Goal: Transaction & Acquisition: Purchase product/service

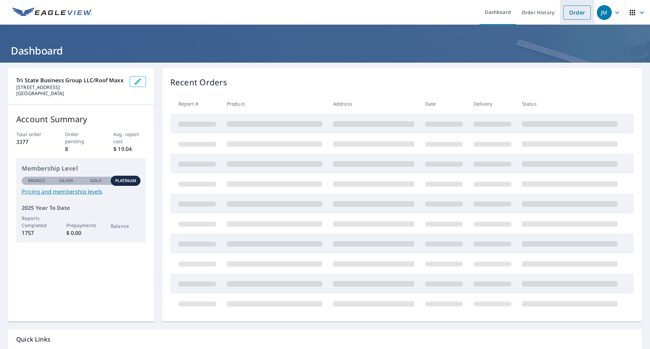
click at [579, 12] on link "Order" at bounding box center [576, 12] width 27 height 14
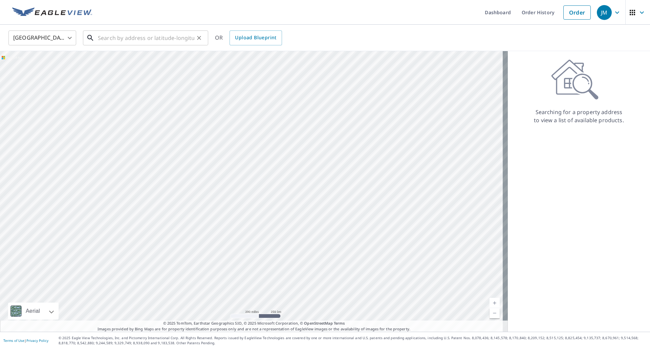
click at [129, 42] on input "text" at bounding box center [146, 37] width 96 height 19
paste input "[STREET_ADDRESS]"
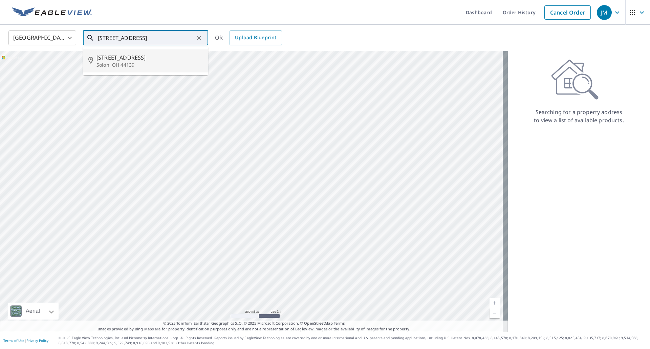
click at [128, 62] on p "Solon, OH 44139" at bounding box center [149, 65] width 106 height 7
type input "[STREET_ADDRESS]"
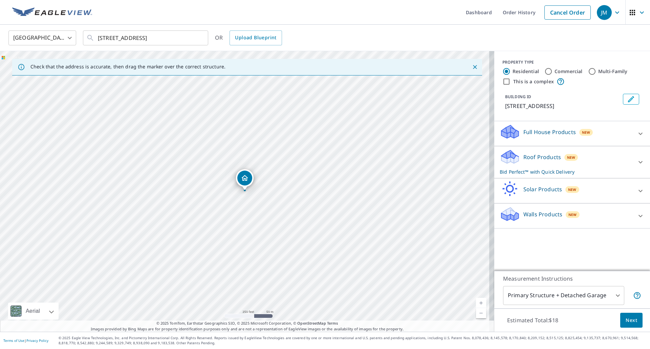
click at [625, 320] on span "Next" at bounding box center [631, 320] width 12 height 8
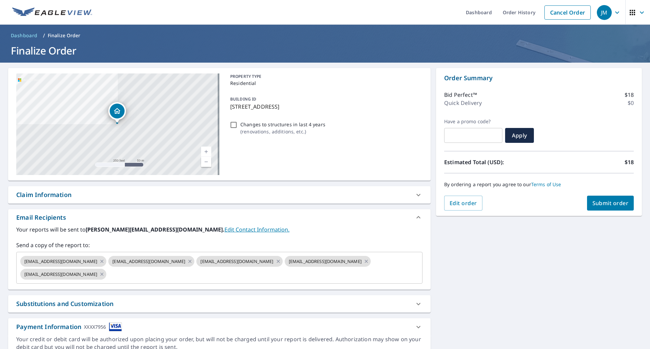
click at [51, 196] on div "Claim Information" at bounding box center [43, 194] width 55 height 9
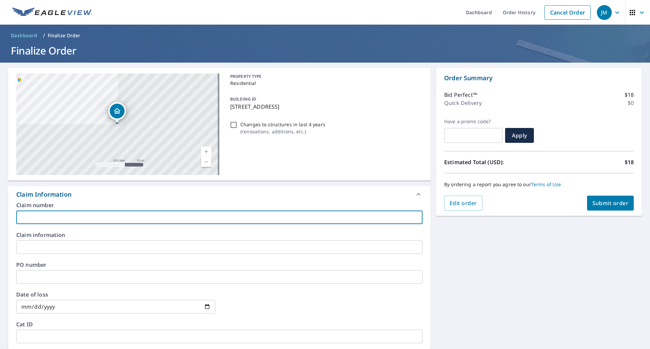
click at [46, 219] on input "text" at bounding box center [219, 217] width 406 height 14
type input "Podor EV"
click at [617, 204] on span "Submit order" at bounding box center [610, 202] width 36 height 7
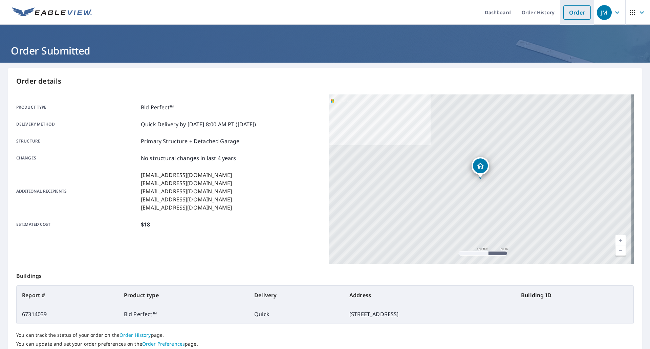
click at [563, 10] on link "Order" at bounding box center [576, 12] width 27 height 14
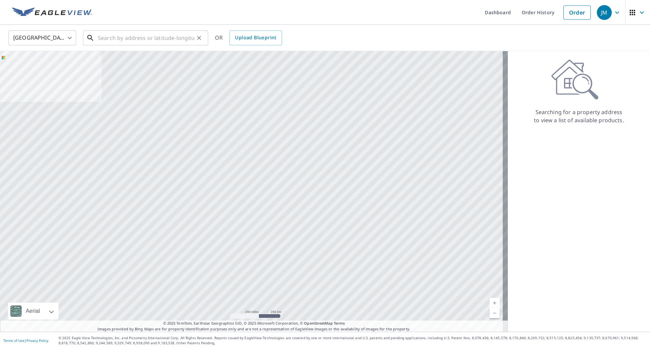
click at [143, 34] on input "text" at bounding box center [146, 37] width 96 height 19
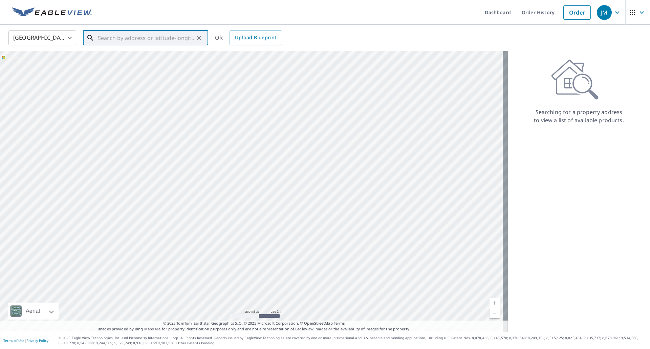
paste input "[STREET_ADDRESS]"
click at [132, 61] on span "[STREET_ADDRESS]" at bounding box center [149, 57] width 106 height 8
type input "[STREET_ADDRESS]"
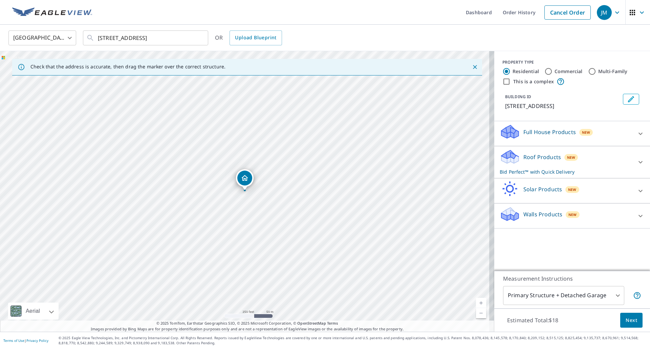
click at [625, 321] on span "Next" at bounding box center [631, 320] width 12 height 8
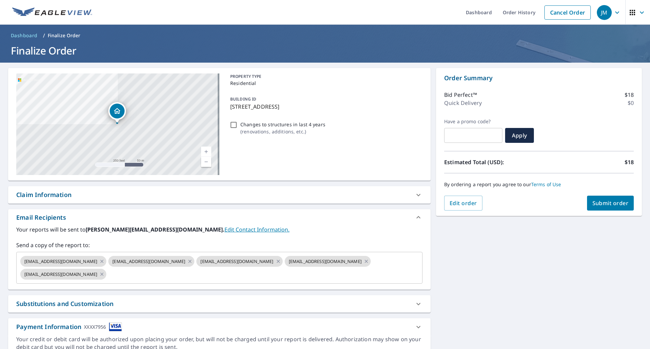
click at [36, 193] on div "Claim Information" at bounding box center [43, 194] width 55 height 9
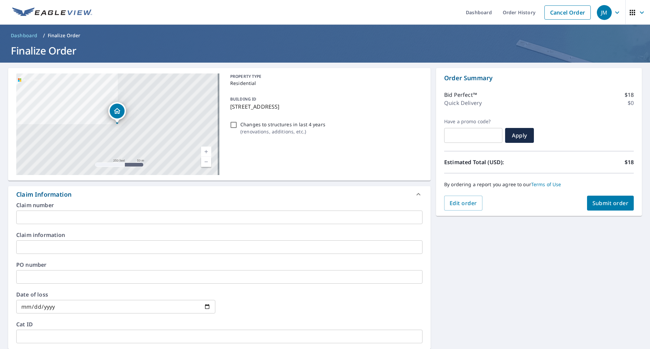
click at [53, 220] on input "text" at bounding box center [219, 217] width 406 height 14
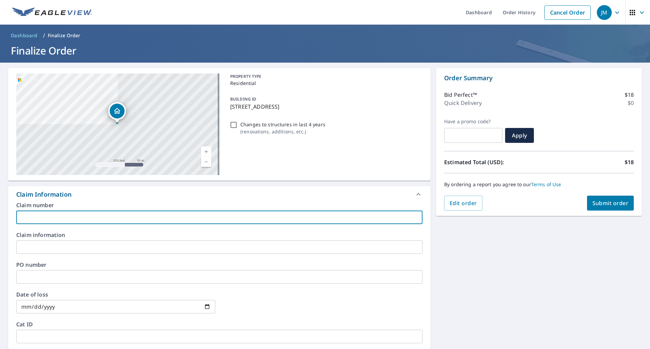
click at [61, 215] on input "text" at bounding box center [219, 217] width 406 height 14
type input "[PERSON_NAME]"
click at [600, 203] on span "Submit order" at bounding box center [610, 202] width 36 height 7
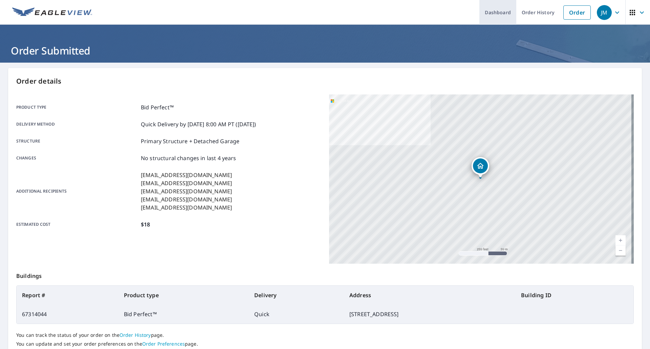
drag, startPoint x: 582, startPoint y: 15, endPoint x: 490, endPoint y: 8, distance: 92.6
click at [582, 15] on link "Order" at bounding box center [576, 12] width 27 height 14
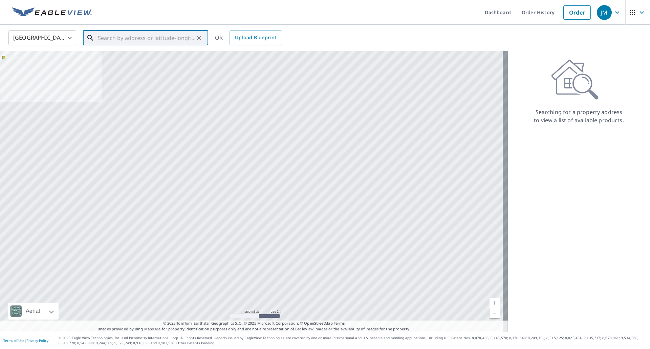
click at [165, 36] on input "text" at bounding box center [146, 37] width 96 height 19
paste input "[STREET_ADDRESS][PERSON_NAME]"
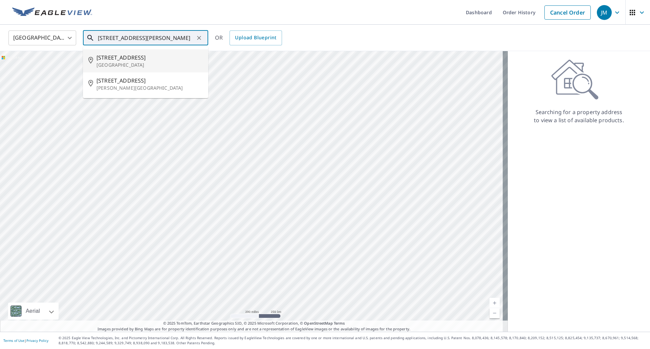
click at [113, 58] on span "[STREET_ADDRESS]" at bounding box center [149, 57] width 106 height 8
type input "[STREET_ADDRESS]"
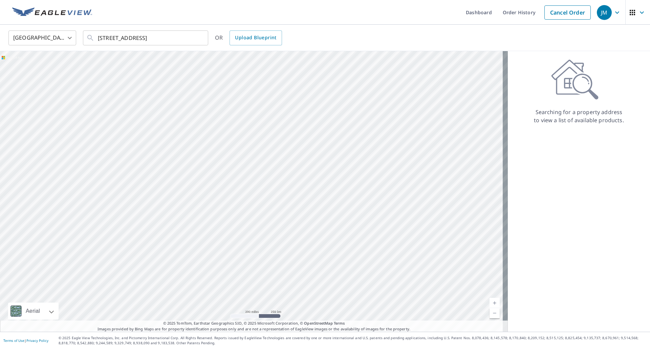
scroll to position [0, 0]
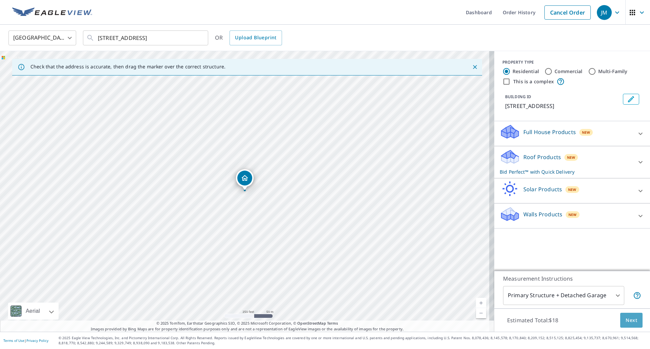
click at [625, 316] on span "Next" at bounding box center [631, 320] width 12 height 8
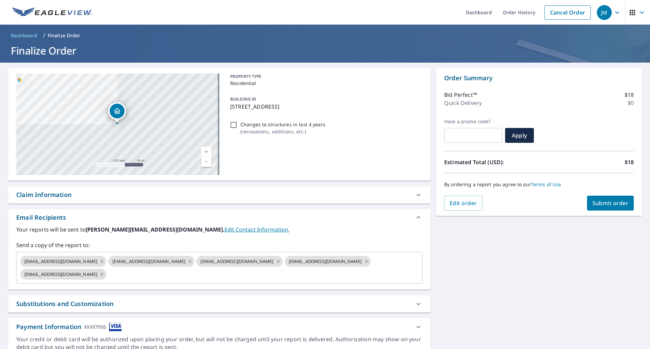
click at [45, 195] on div "Claim Information" at bounding box center [43, 194] width 55 height 9
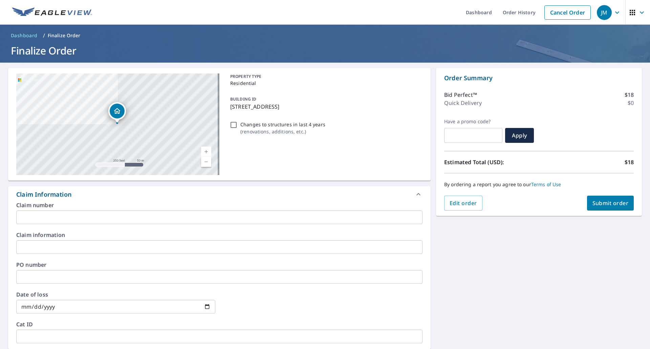
click at [43, 217] on input "text" at bounding box center [219, 217] width 406 height 14
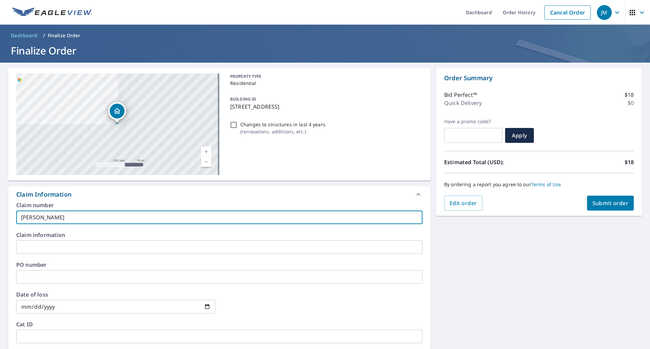
type input "[PERSON_NAME]"
click at [606, 206] on button "Submit order" at bounding box center [610, 203] width 47 height 15
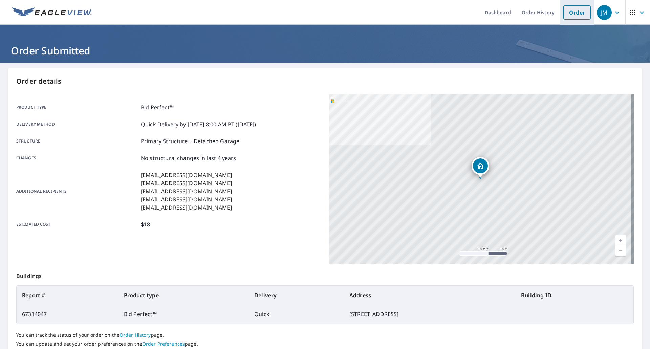
click at [569, 10] on link "Order" at bounding box center [576, 12] width 27 height 14
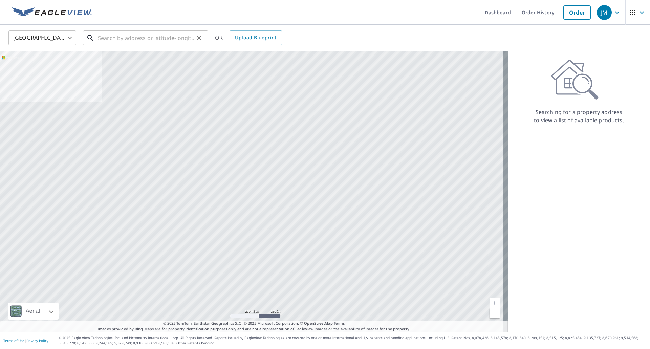
click at [184, 36] on input "text" at bounding box center [146, 37] width 96 height 19
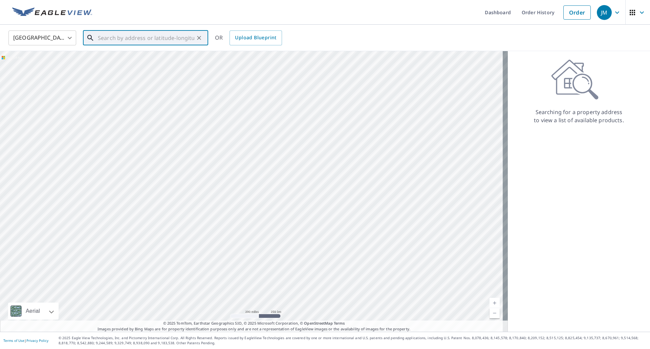
paste input "[STREET_ADDRESS]"
click at [117, 61] on span "[STREET_ADDRESS]" at bounding box center [149, 57] width 106 height 8
type input "[STREET_ADDRESS]"
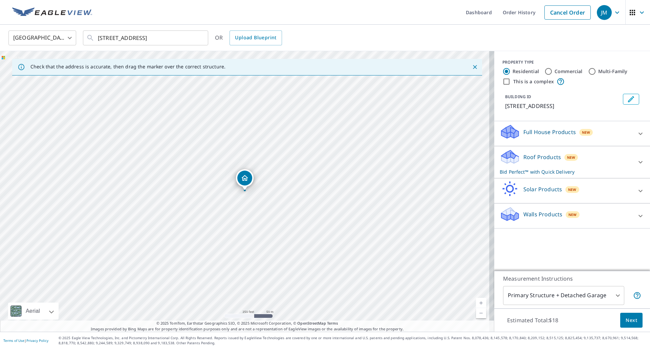
click at [626, 318] on span "Next" at bounding box center [631, 320] width 12 height 8
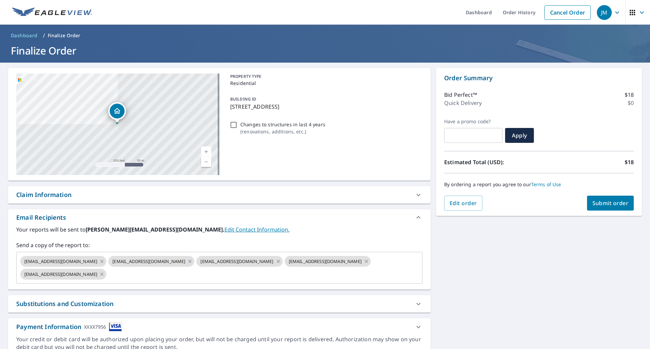
click at [48, 198] on div "Claim Information" at bounding box center [43, 194] width 55 height 9
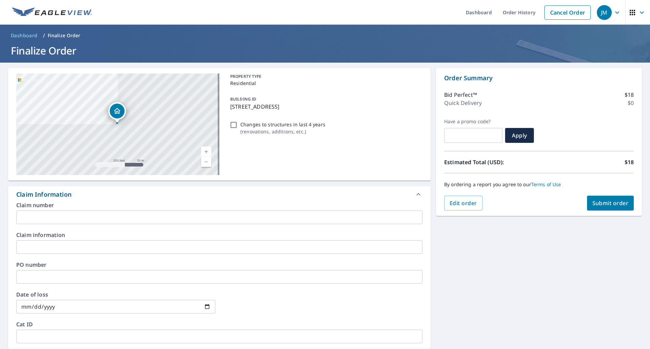
click at [45, 214] on input "text" at bounding box center [219, 217] width 406 height 14
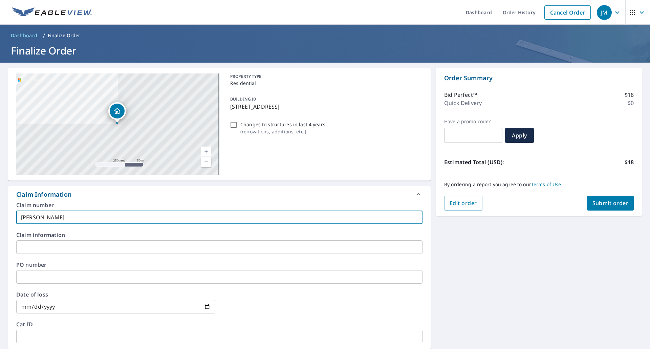
type input "[PERSON_NAME]"
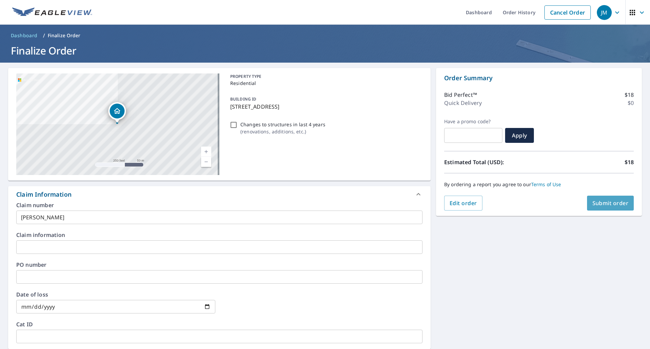
click at [592, 204] on span "Submit order" at bounding box center [610, 202] width 36 height 7
